Goal: Register for event/course

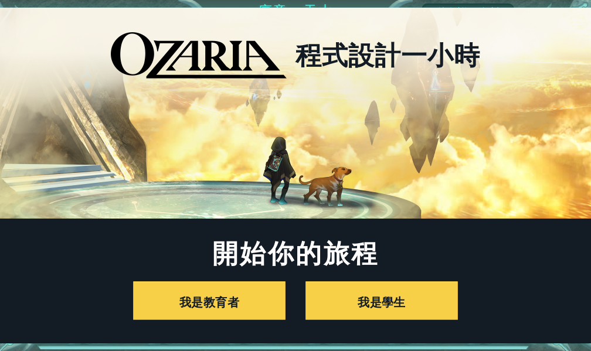
drag, startPoint x: 302, startPoint y: 95, endPoint x: 288, endPoint y: 110, distance: 20.7
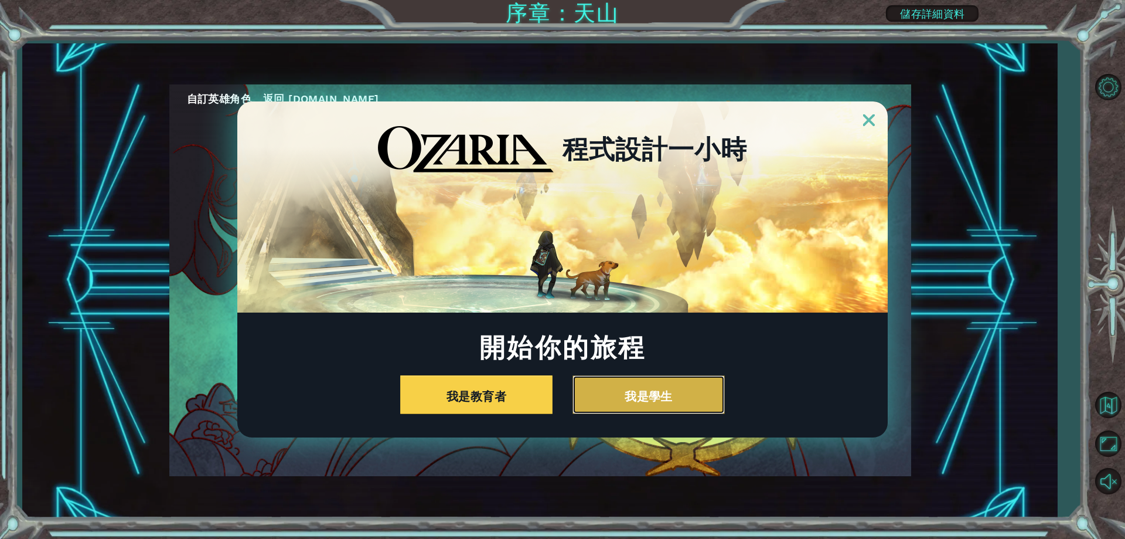
click at [590, 351] on button "我是學生" at bounding box center [649, 394] width 152 height 39
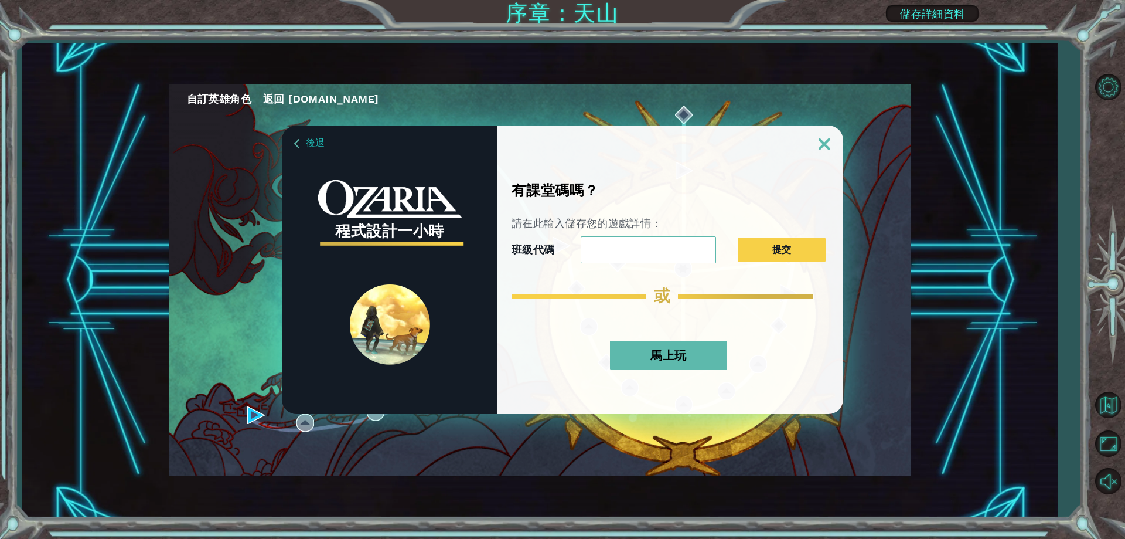
click at [590, 351] on font "馬上玩" at bounding box center [669, 355] width 36 height 14
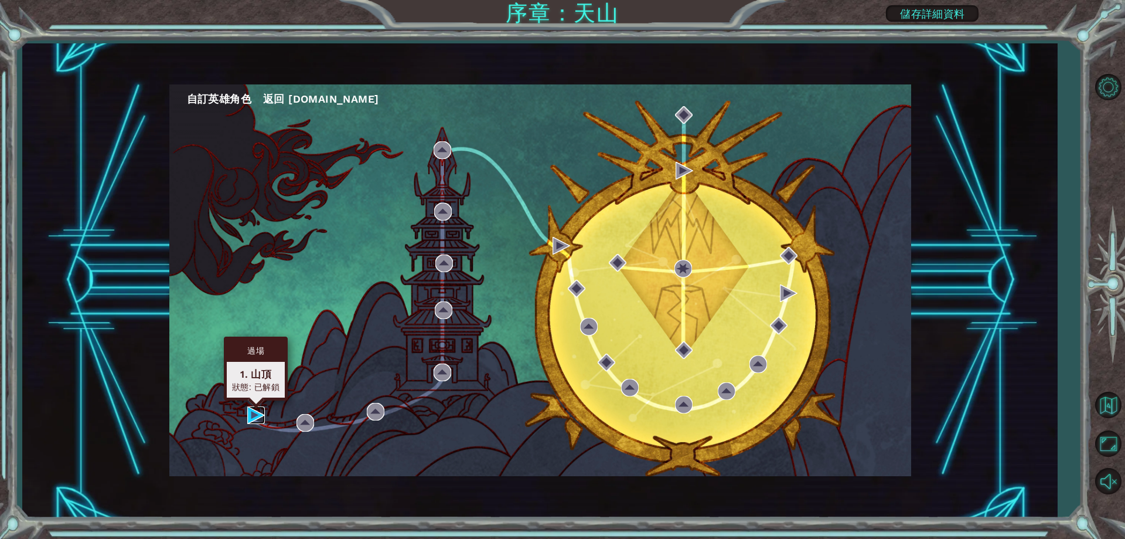
click at [257, 351] on img at bounding box center [256, 415] width 18 height 18
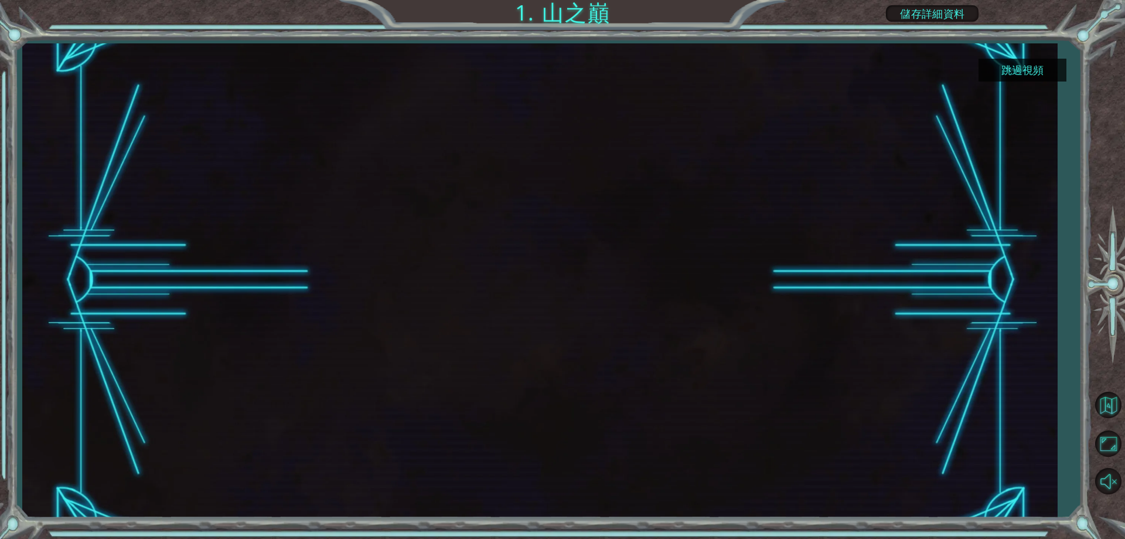
click at [590, 14] on font "儲存詳細資料" at bounding box center [932, 14] width 64 height 12
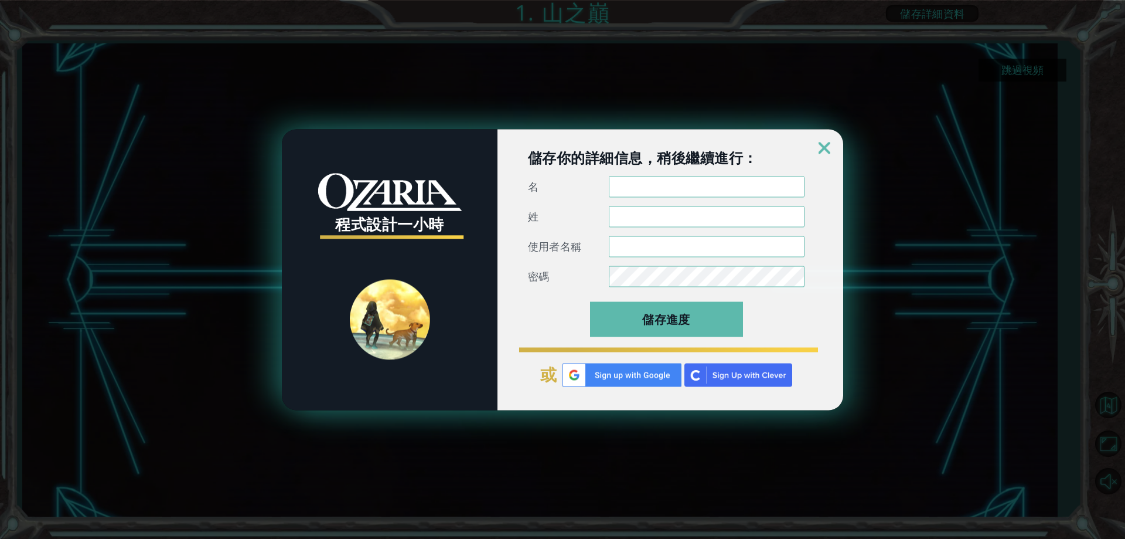
click at [590, 351] on img at bounding box center [622, 374] width 119 height 23
click at [590, 185] on input "名" at bounding box center [707, 186] width 196 height 21
type input "ㄙ"
type input "[PERSON_NAME]"
